Goal: Find specific page/section

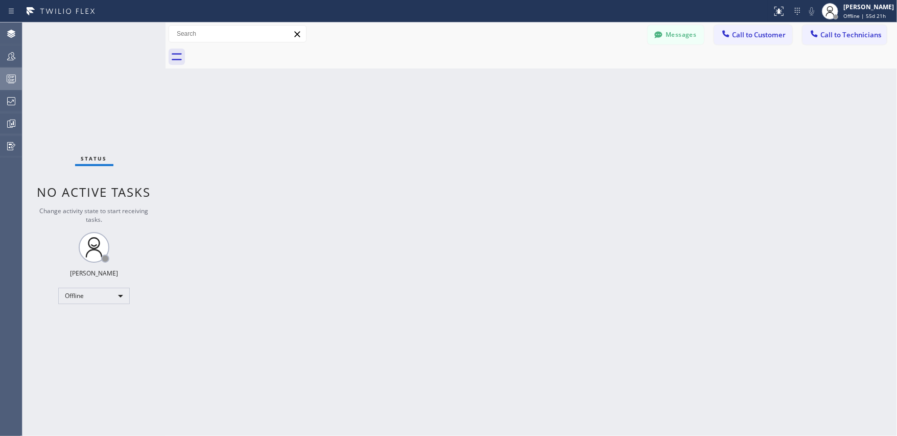
click at [13, 82] on rect at bounding box center [11, 78] width 9 height 7
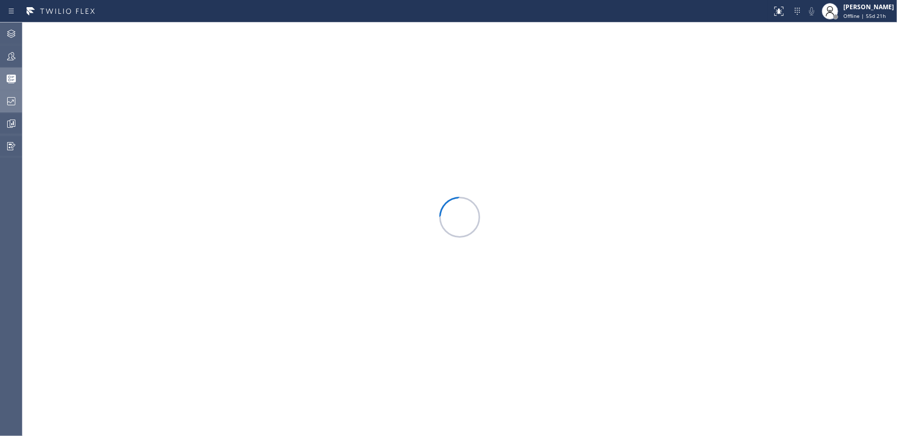
click at [16, 97] on icon at bounding box center [11, 101] width 12 height 12
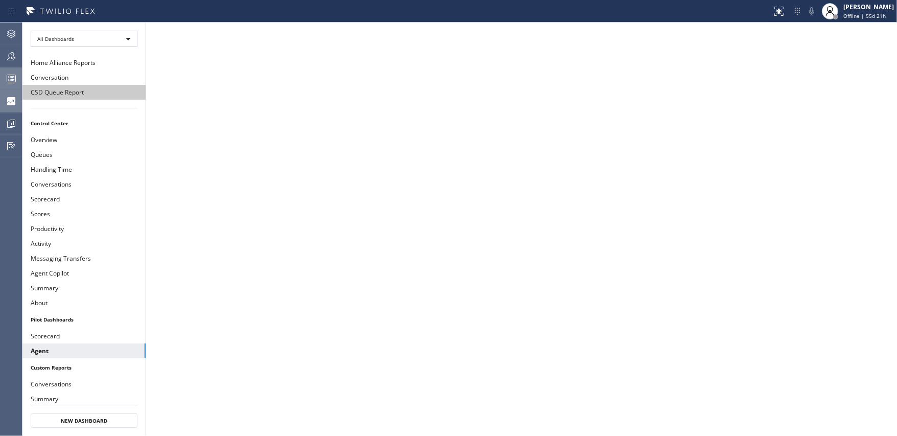
click at [64, 95] on button "CSD Queue Report" at bounding box center [83, 92] width 123 height 15
